Goal: Communication & Community: Answer question/provide support

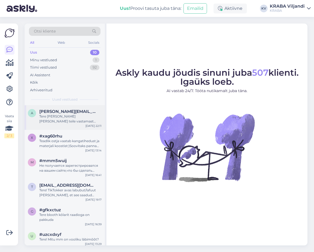
click at [69, 116] on div "Tere [PERSON_NAME] [PERSON_NAME] teile vastamast [GEOGRAPHIC_DATA] sepa turu no…" at bounding box center [70, 119] width 62 height 10
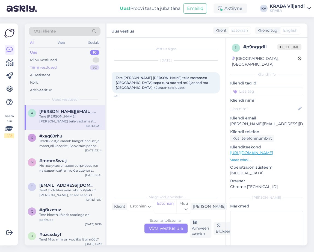
click at [53, 65] on div "Tiimi vestlused" at bounding box center [43, 67] width 27 height 5
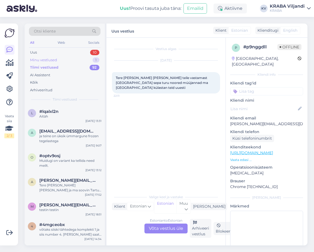
click at [54, 62] on div "Minu vestlused" at bounding box center [43, 59] width 27 height 5
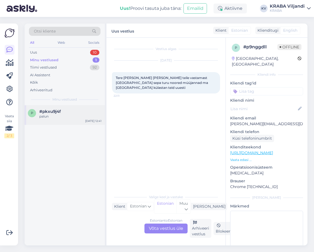
click at [59, 117] on div "palun" at bounding box center [70, 116] width 62 height 5
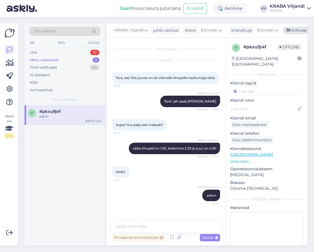
click at [293, 32] on div "Arhiveeri vestlus" at bounding box center [304, 30] width 42 height 7
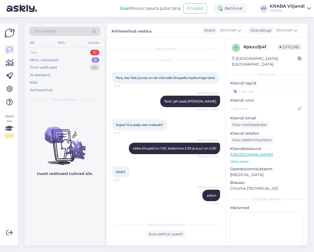
click at [68, 51] on div "Uus 10" at bounding box center [64, 53] width 71 height 8
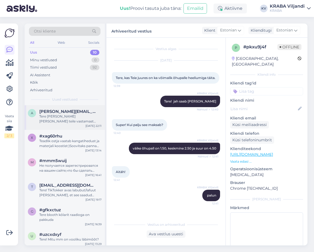
click at [55, 108] on div "a [PERSON_NAME][EMAIL_ADDRESS][DOMAIN_NAME] Tere [PERSON_NAME] [PERSON_NAME] te…" at bounding box center [65, 117] width 80 height 25
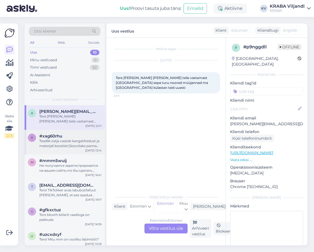
click at [65, 134] on div "#xag60rhu" at bounding box center [70, 135] width 62 height 5
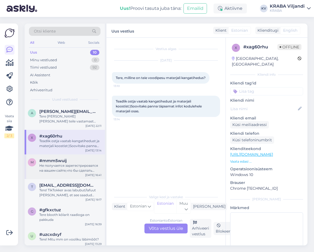
click at [55, 166] on div "Не получается зарегестрироватся на вашем сайте,что бы сделать заказ" at bounding box center [70, 168] width 62 height 10
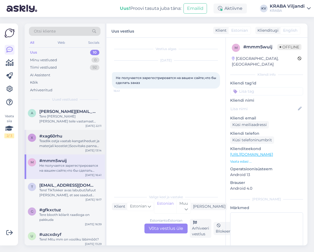
click at [54, 148] on div "Teadlik ostja vaatab kangatihedust ja materjali koostist:)Soovitaks panna täpse…" at bounding box center [70, 143] width 62 height 10
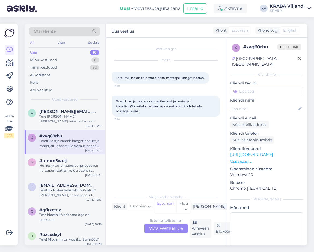
click at [54, 148] on div "Teadlik ostja vaatab kangatihedust ja materjali koostist:)Soovitaks panna täpse…" at bounding box center [70, 143] width 62 height 10
click at [56, 163] on div "Не получается зарегестрироватся на вашем сайте,что бы сделать заказ" at bounding box center [70, 168] width 62 height 10
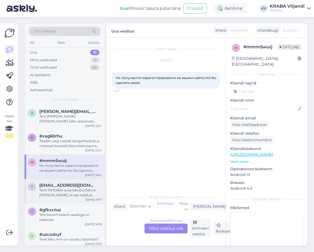
drag, startPoint x: 50, startPoint y: 190, endPoint x: 41, endPoint y: 189, distance: 8.9
click at [49, 189] on div "Tere! TikTokker avas labubut/lafuut [PERSON_NAME], et see saadud Krabast. Kas v…" at bounding box center [70, 192] width 62 height 10
